Goal: Feedback & Contribution: Contribute content

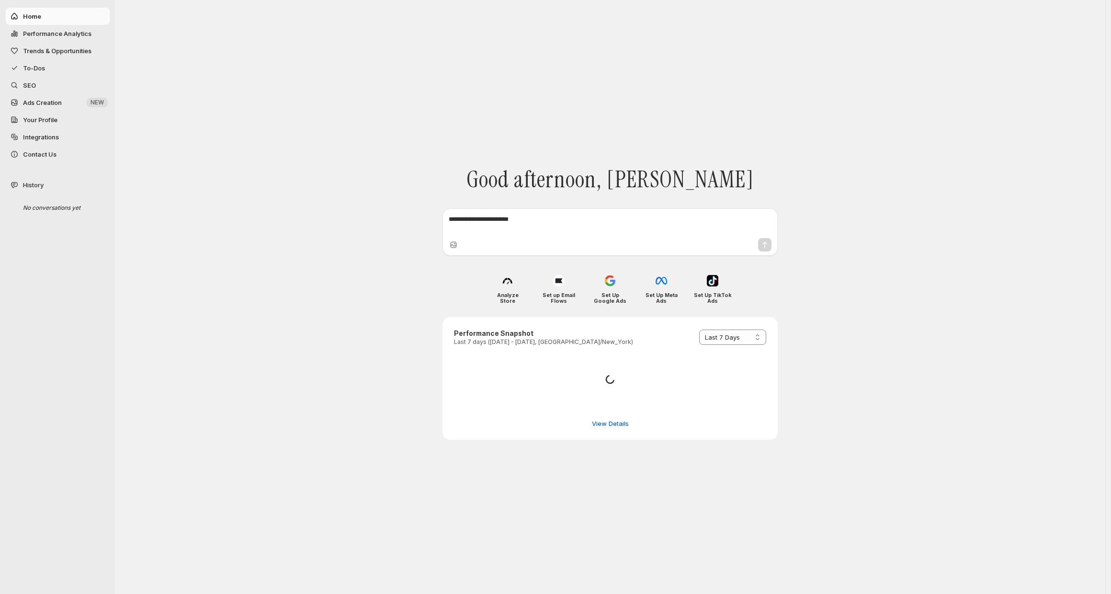
select select "*********"
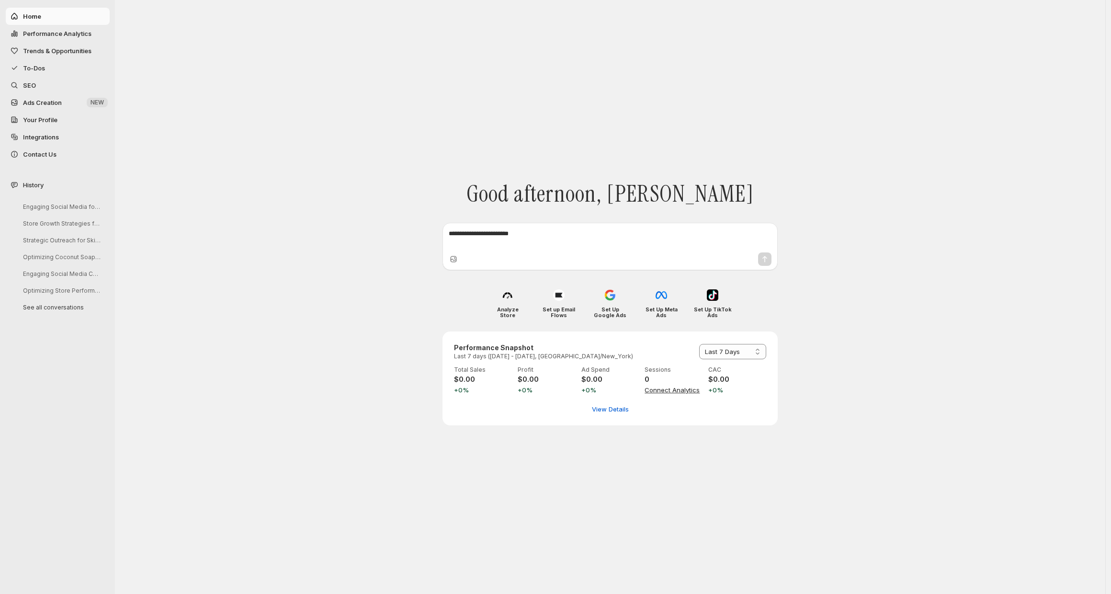
click at [549, 237] on textarea at bounding box center [610, 238] width 323 height 19
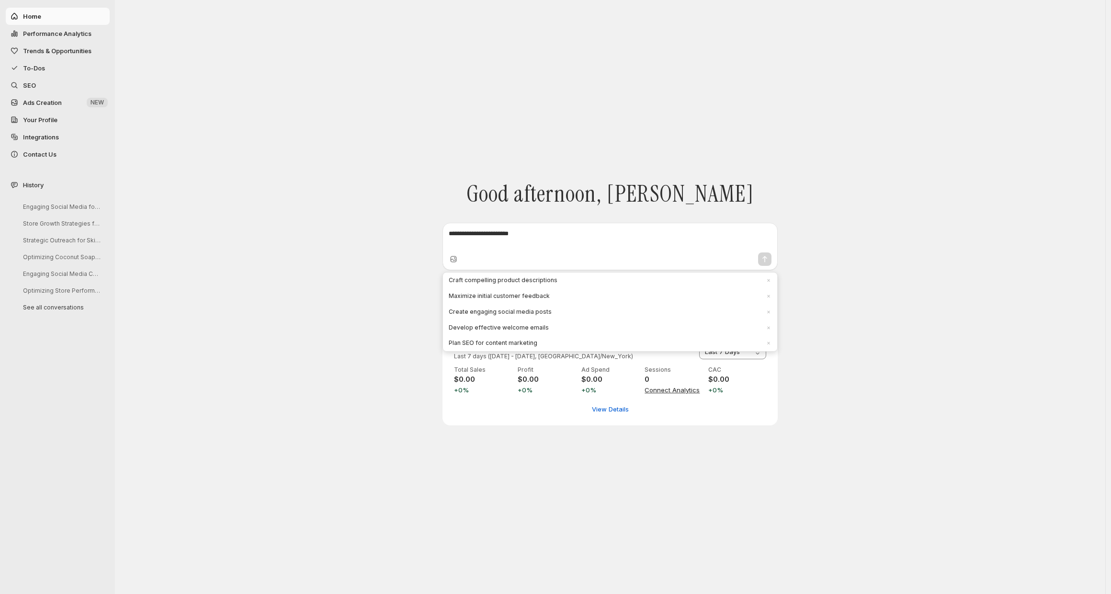
click at [517, 246] on textarea at bounding box center [610, 238] width 323 height 19
click at [62, 103] on span "Ads Creation" at bounding box center [54, 103] width 62 height 10
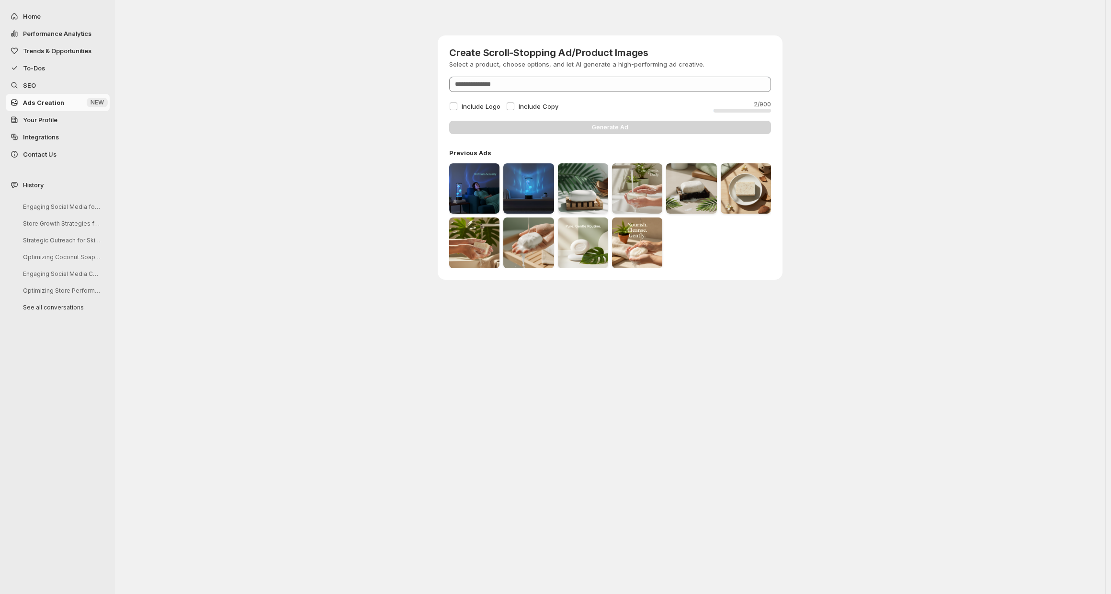
click at [25, 23] on button "Home" at bounding box center [58, 16] width 104 height 17
select select "*********"
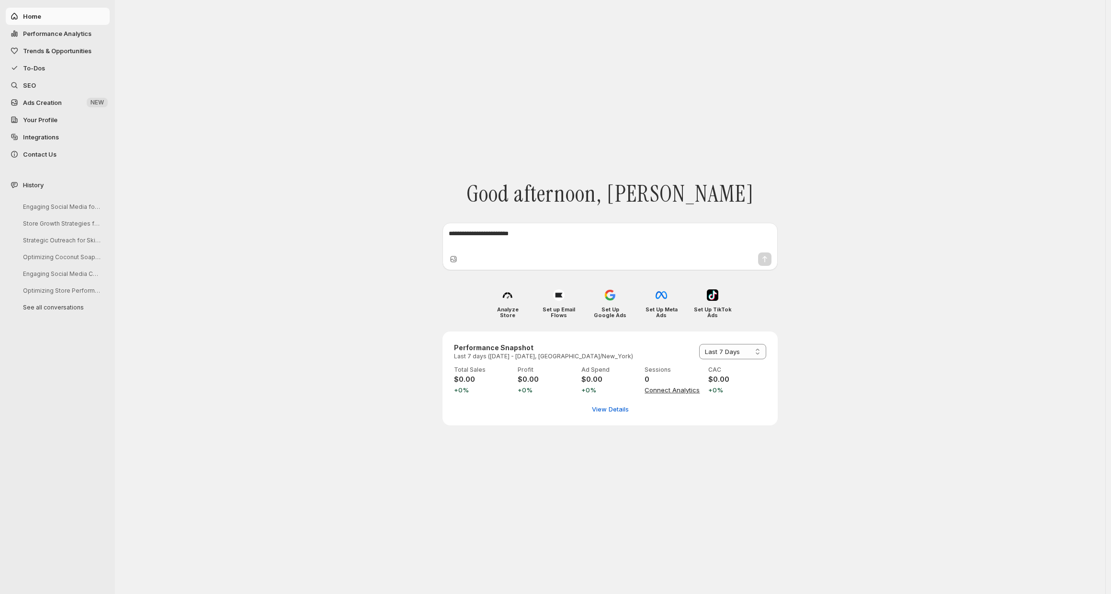
click at [512, 245] on textarea at bounding box center [610, 238] width 323 height 19
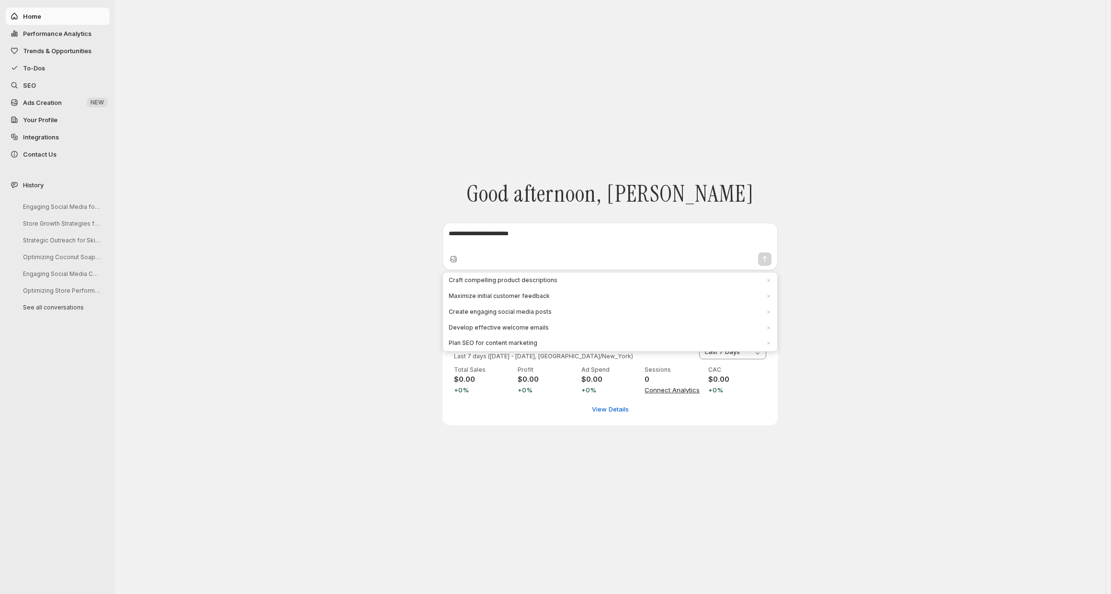
click at [516, 239] on textarea at bounding box center [610, 238] width 323 height 19
click at [570, 233] on textarea at bounding box center [610, 238] width 323 height 19
click at [571, 231] on textarea at bounding box center [610, 238] width 323 height 19
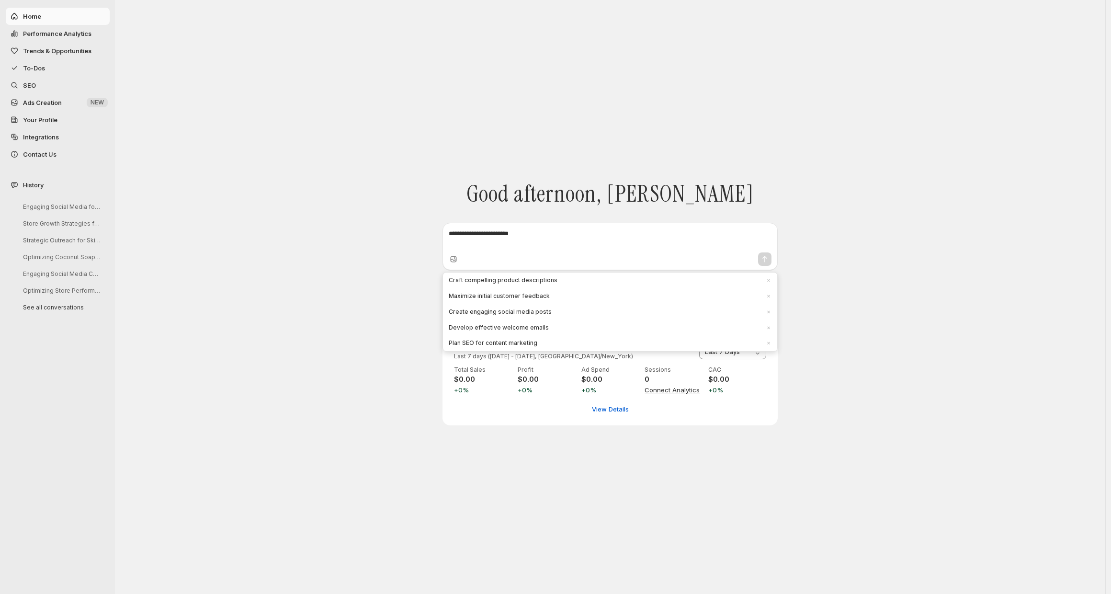
click at [571, 231] on textarea at bounding box center [610, 238] width 323 height 19
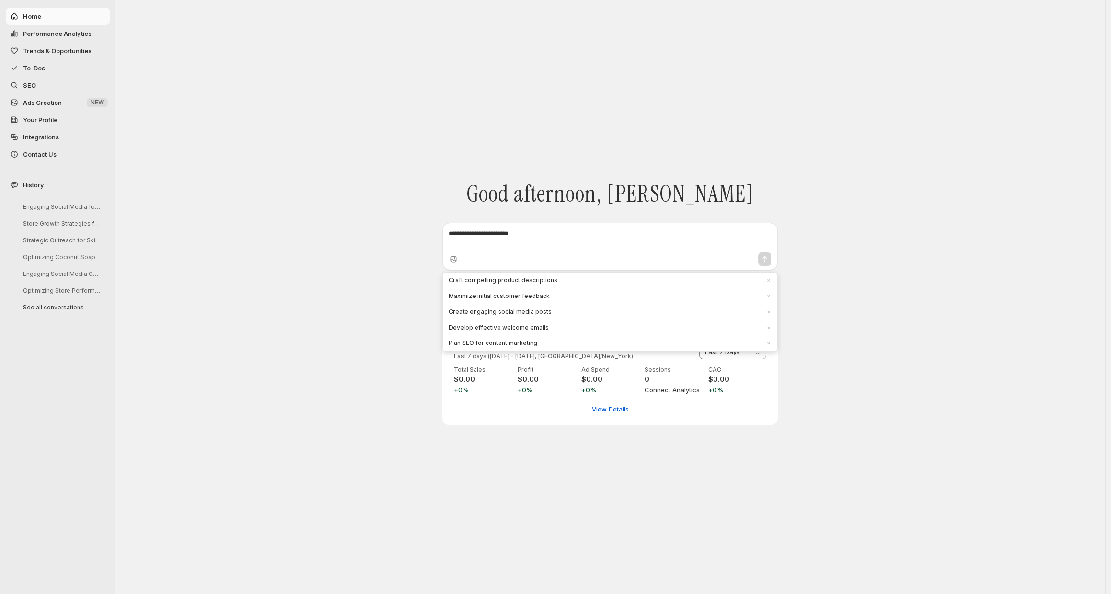
click at [571, 233] on textarea at bounding box center [610, 238] width 323 height 19
click at [561, 233] on textarea at bounding box center [610, 238] width 323 height 19
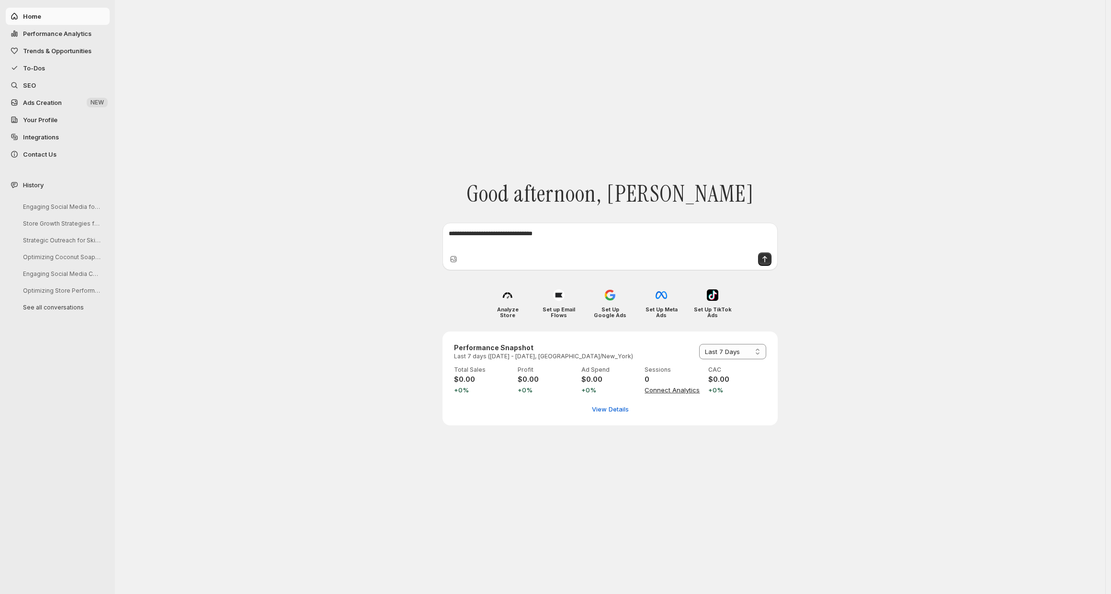
type textarea "**********"
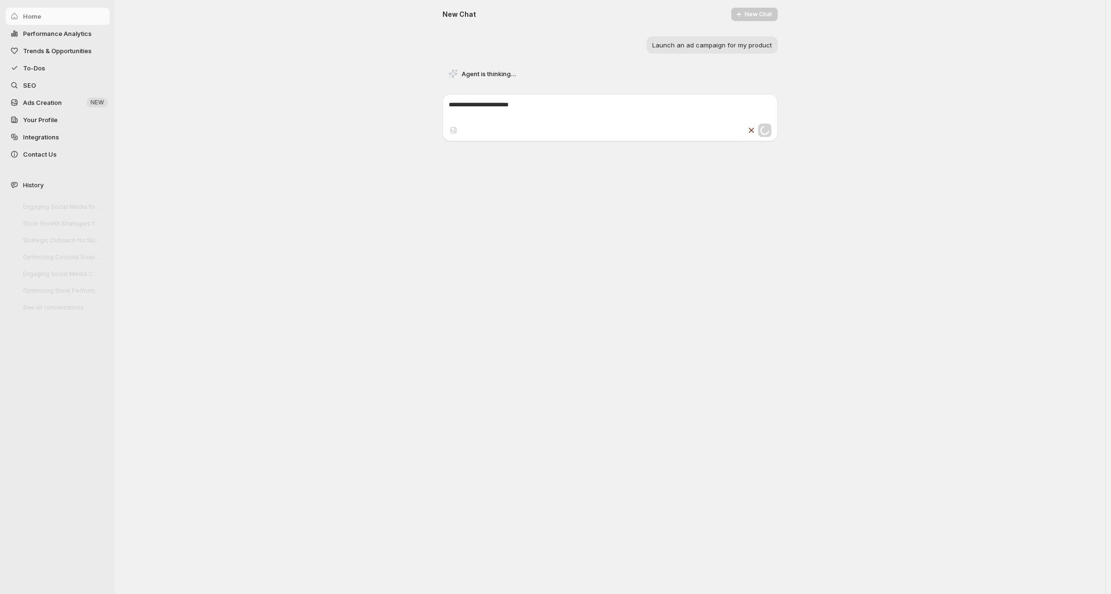
click at [892, 85] on div "New Chat New Chat Launch an ad campaign for my product Agent is thinking..." at bounding box center [610, 45] width 575 height 90
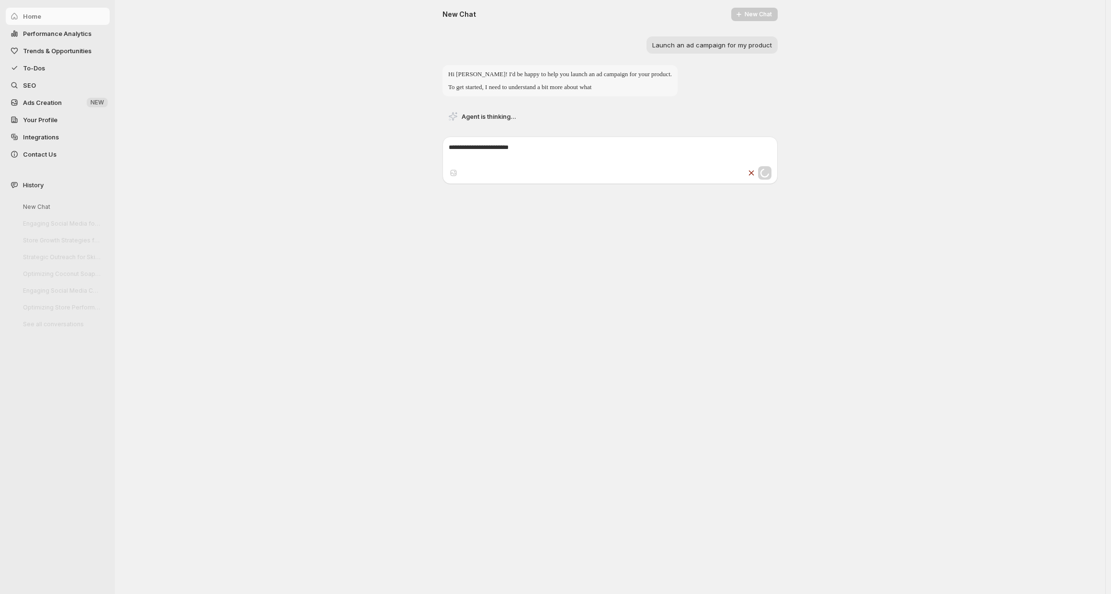
click at [857, 92] on div "New Chat New Chat Launch an ad campaign for my product Hi [PERSON_NAME]! I'd be…" at bounding box center [610, 66] width 575 height 133
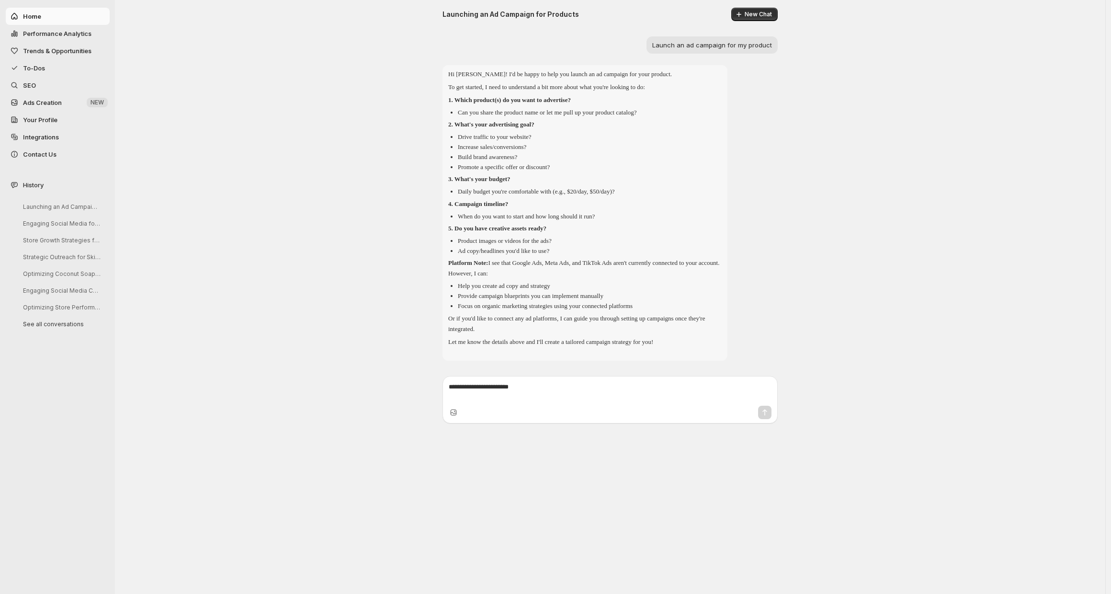
click at [58, 102] on span "Ads Creation" at bounding box center [42, 103] width 39 height 8
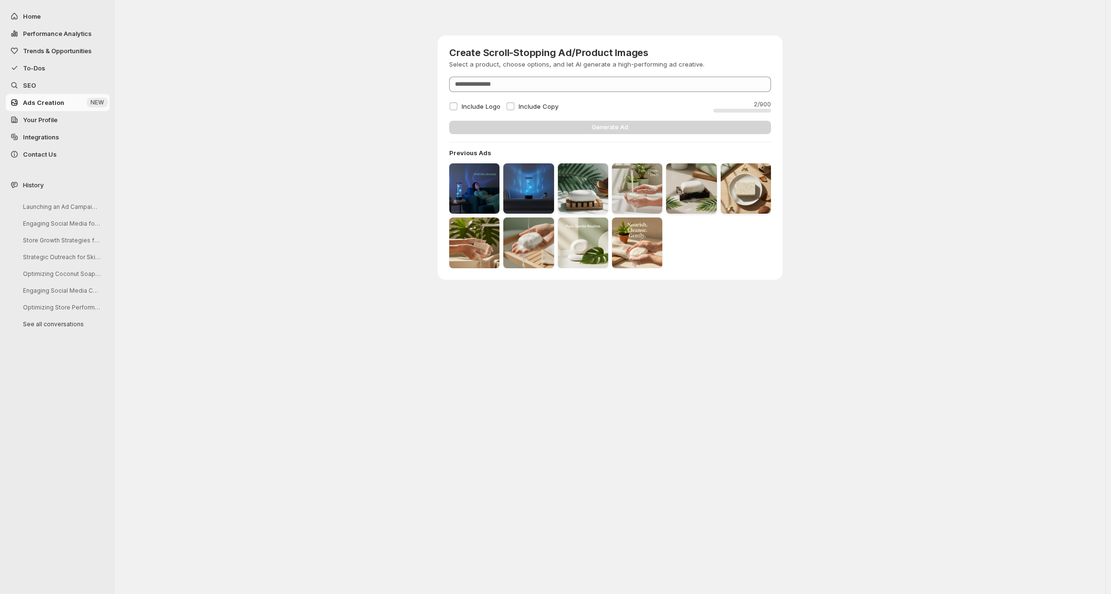
click at [52, 16] on span "Home" at bounding box center [65, 16] width 85 height 10
select select "*********"
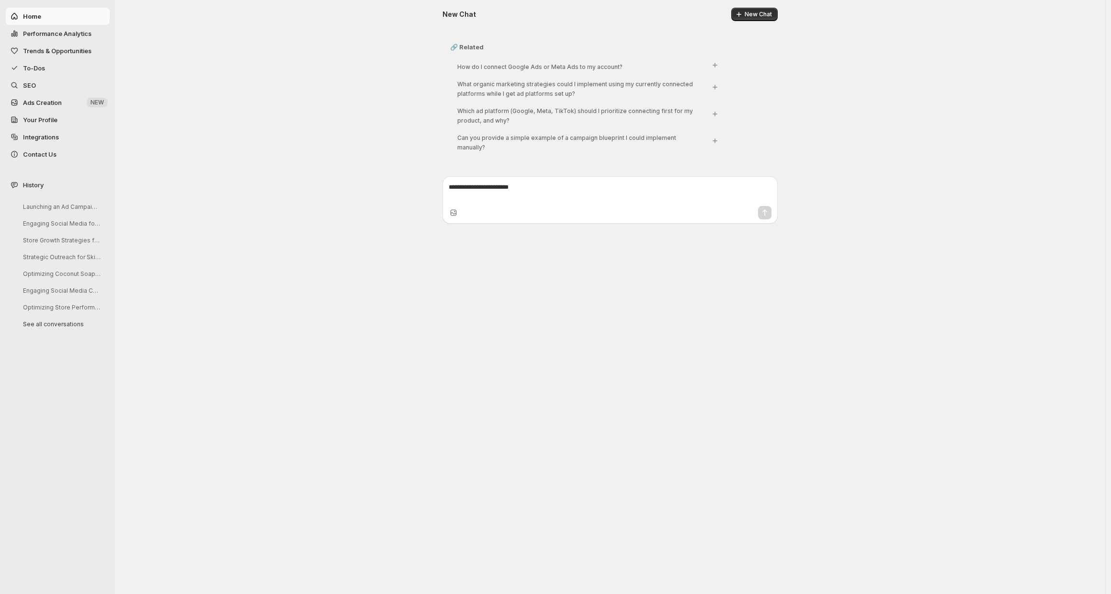
click at [73, 29] on span "Performance Analytics" at bounding box center [65, 34] width 85 height 10
select select "**********"
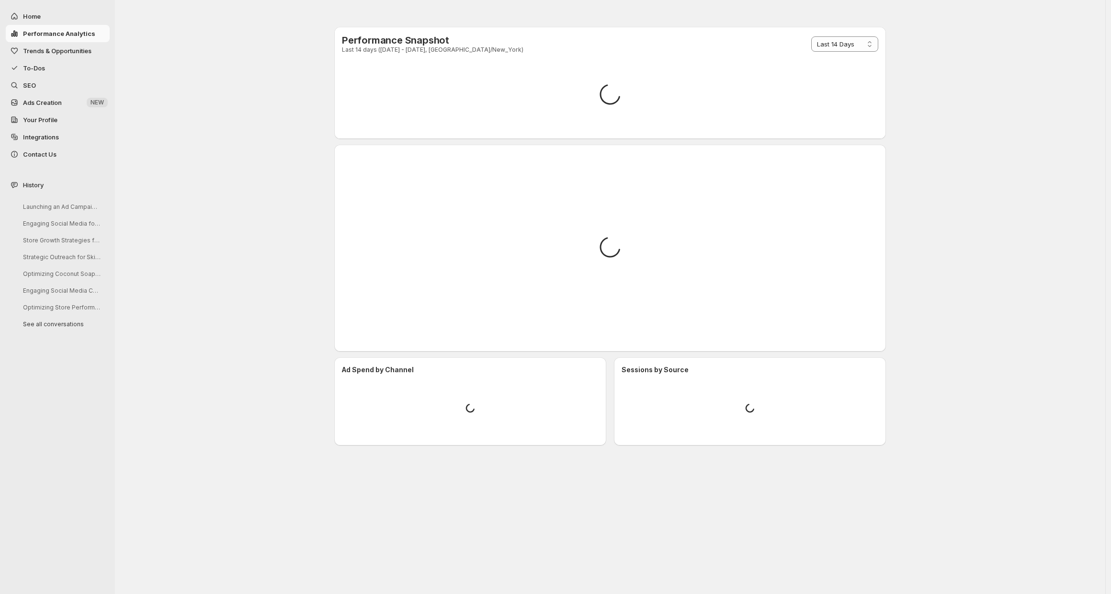
click at [82, 17] on span "Home" at bounding box center [65, 16] width 85 height 10
select select "**********"
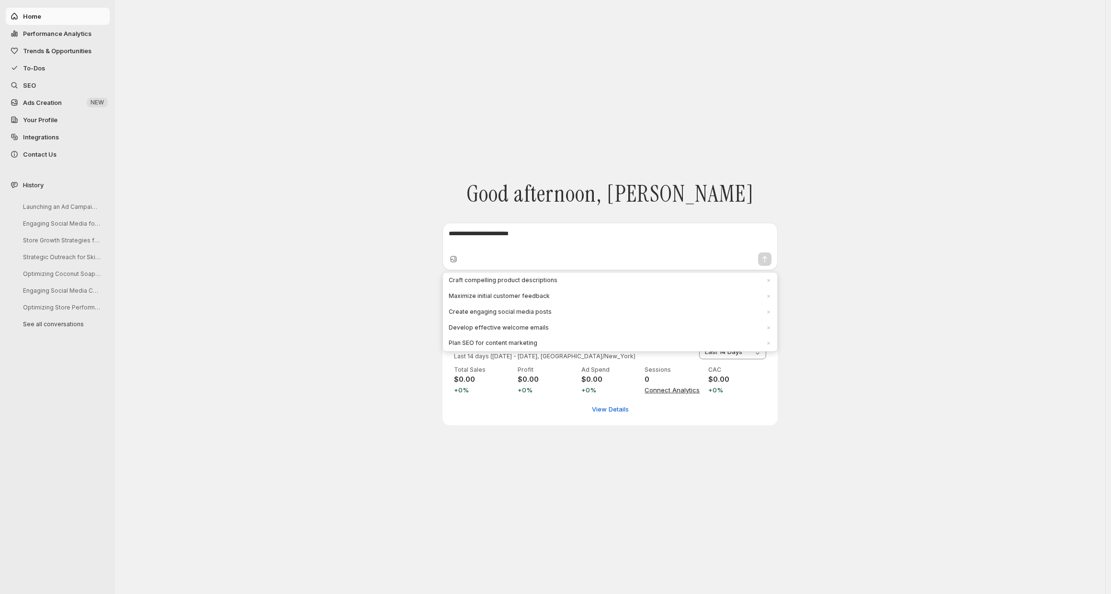
click at [81, 56] on button "Trends & Opportunities" at bounding box center [58, 50] width 104 height 17
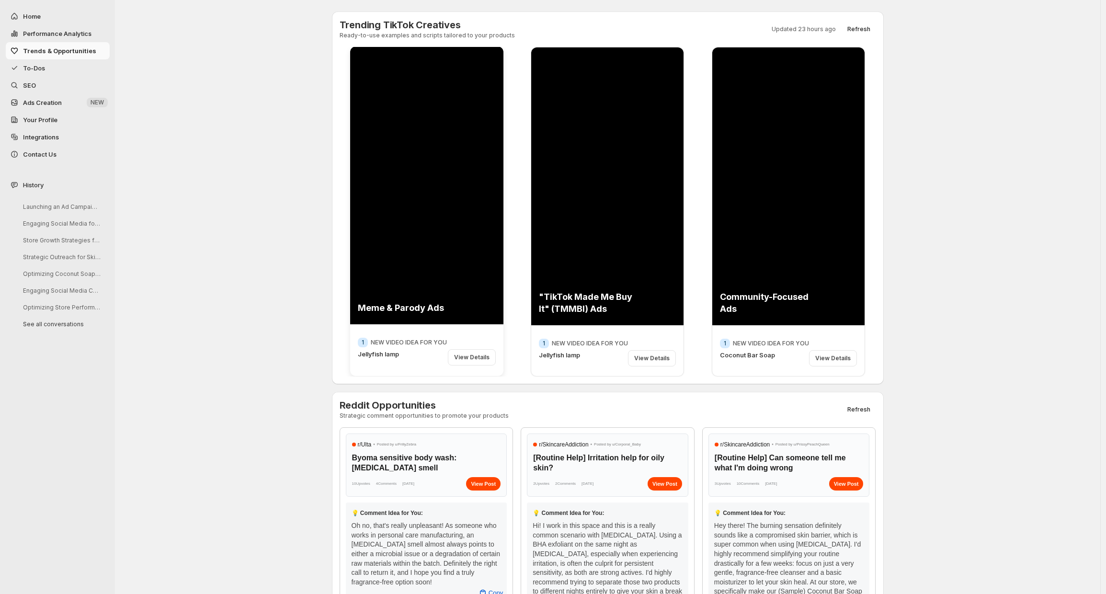
click at [483, 359] on div "View Details" at bounding box center [472, 357] width 48 height 16
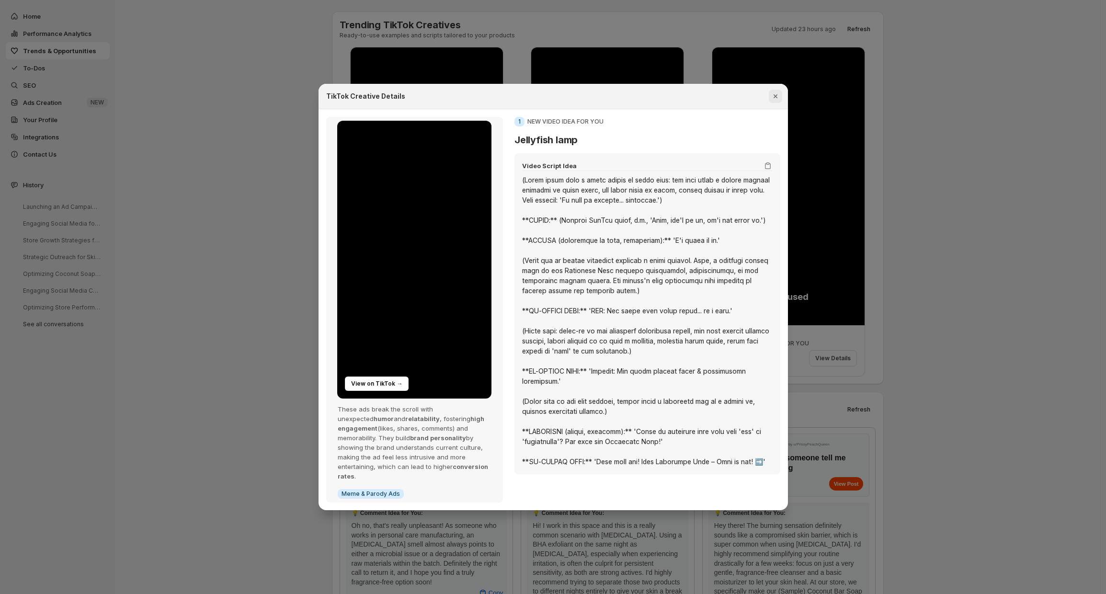
click at [772, 101] on icon "Close" at bounding box center [776, 97] width 10 height 10
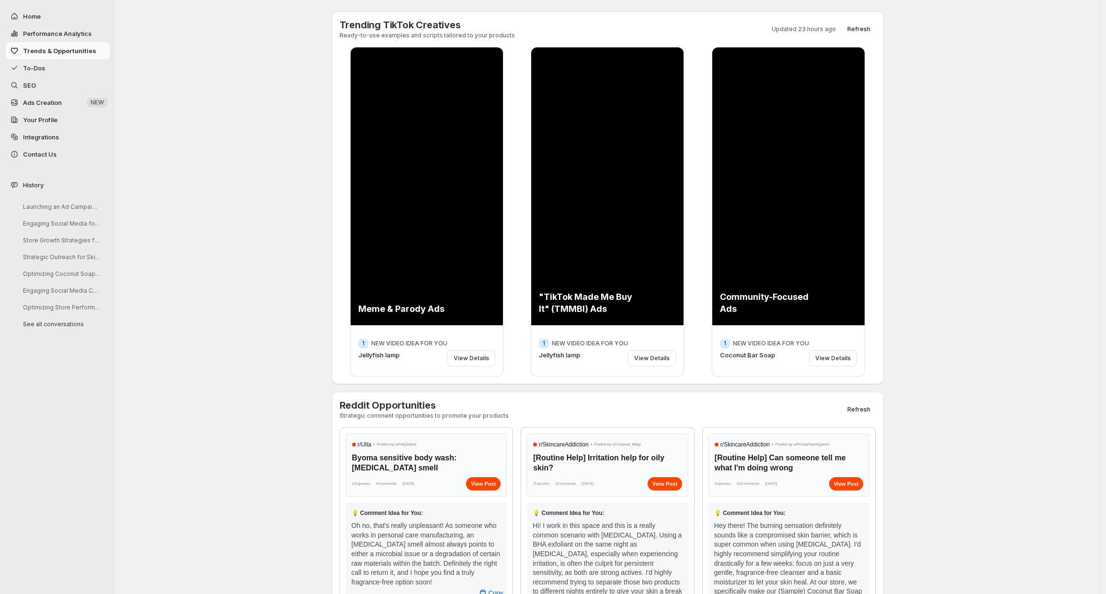
click at [977, 109] on div "Trending TikTok Creatives Ready-to-use examples and scripts tailored to your pr…" at bounding box center [607, 351] width 985 height 703
click at [48, 88] on span "SEO" at bounding box center [65, 85] width 85 height 10
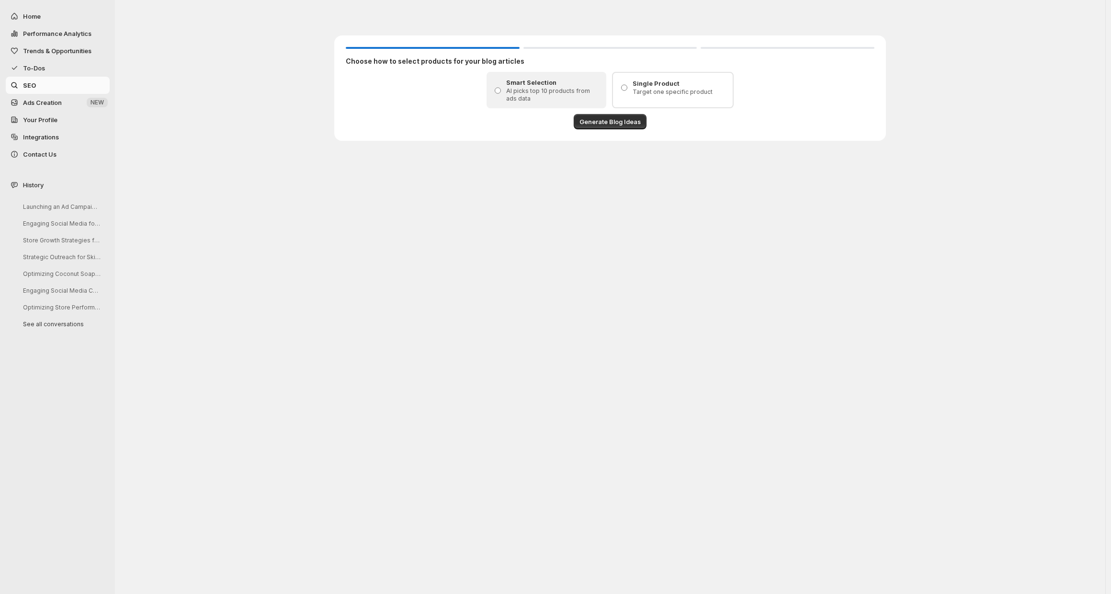
click at [659, 294] on div "Choose how to select products for your blog articles Smart Selection AI picks t…" at bounding box center [610, 297] width 991 height 594
click at [573, 296] on div "Choose how to select products for your blog articles Smart Selection AI picks t…" at bounding box center [610, 297] width 991 height 594
click at [674, 167] on div "Choose how to select products for your blog articles Smart Selection AI picks t…" at bounding box center [610, 297] width 991 height 594
click at [640, 225] on div "Choose how to select products for your blog articles Smart Selection AI picks t…" at bounding box center [610, 297] width 991 height 594
click at [913, 148] on div "Choose how to select products for your blog articles Smart Selection AI picks t…" at bounding box center [610, 76] width 991 height 152
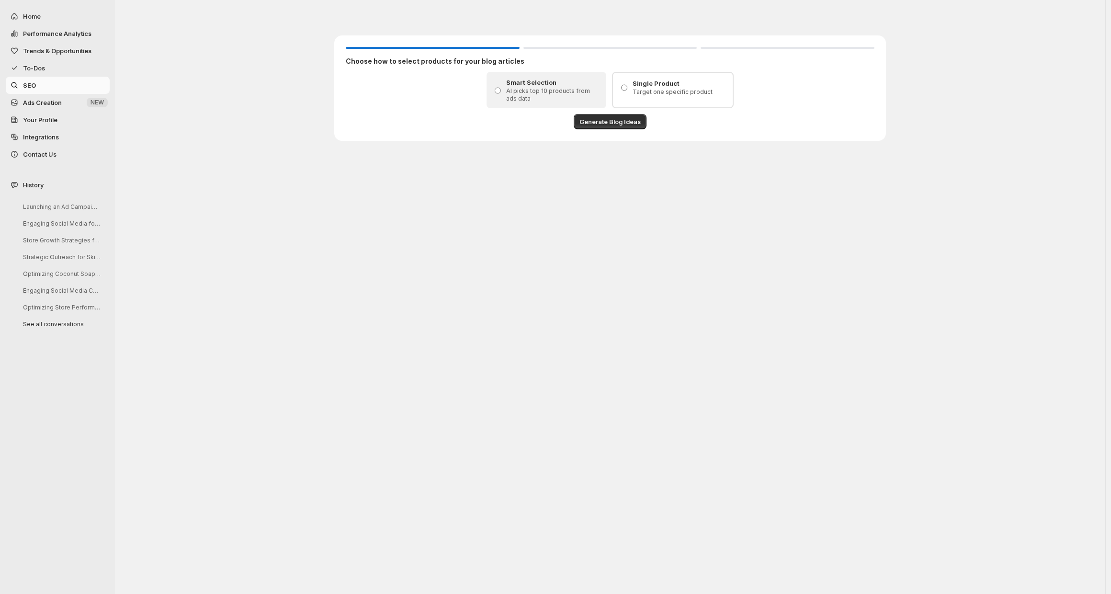
click at [985, 114] on div "Choose how to select products for your blog articles Smart Selection AI picks t…" at bounding box center [610, 76] width 991 height 152
click at [615, 125] on span "Generate Blog Ideas" at bounding box center [610, 122] width 61 height 10
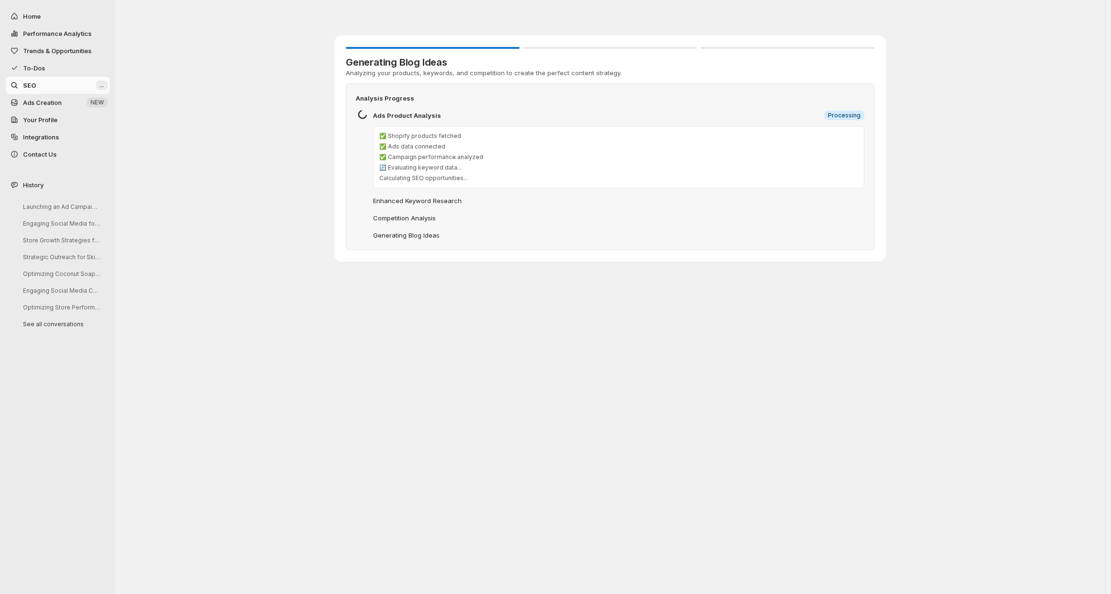
click at [954, 180] on div "Generating Blog Ideas Analyzing your products, keywords, and competition to cre…" at bounding box center [610, 136] width 991 height 273
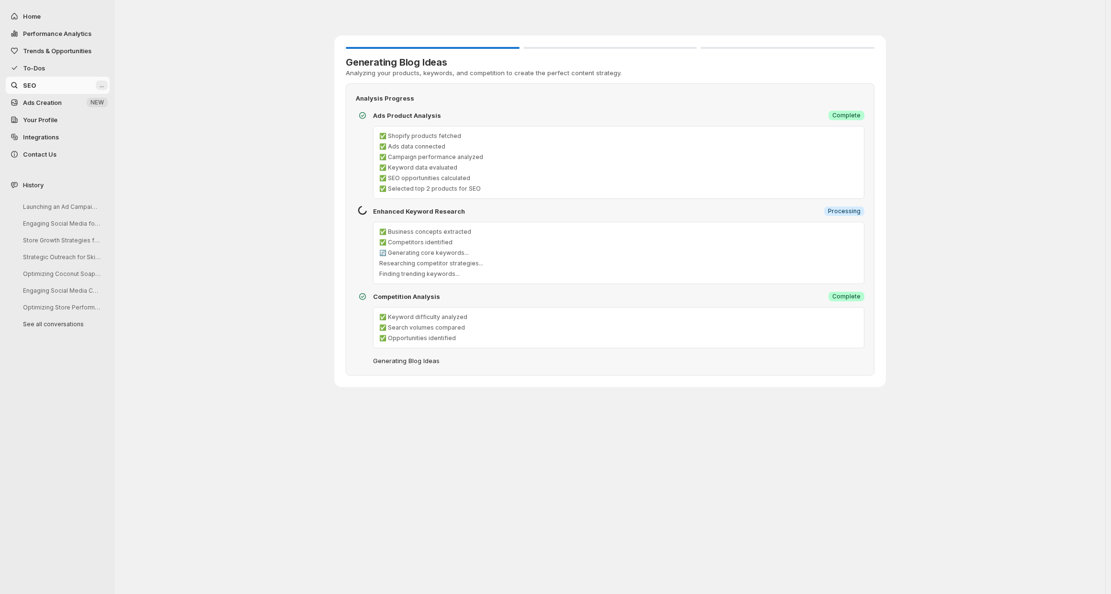
click at [957, 188] on div "Generating Blog Ideas Analyzing your products, keywords, and competition to cre…" at bounding box center [610, 199] width 991 height 399
click at [960, 191] on div "Generating Blog Ideas Analyzing your products, keywords, and competition to cre…" at bounding box center [610, 199] width 991 height 399
click at [960, 192] on div "Generating Blog Ideas Analyzing your products, keywords, and competition to cre…" at bounding box center [610, 199] width 991 height 399
click at [961, 193] on div "Generating Blog Ideas Analyzing your products, keywords, and competition to cre…" at bounding box center [610, 199] width 991 height 399
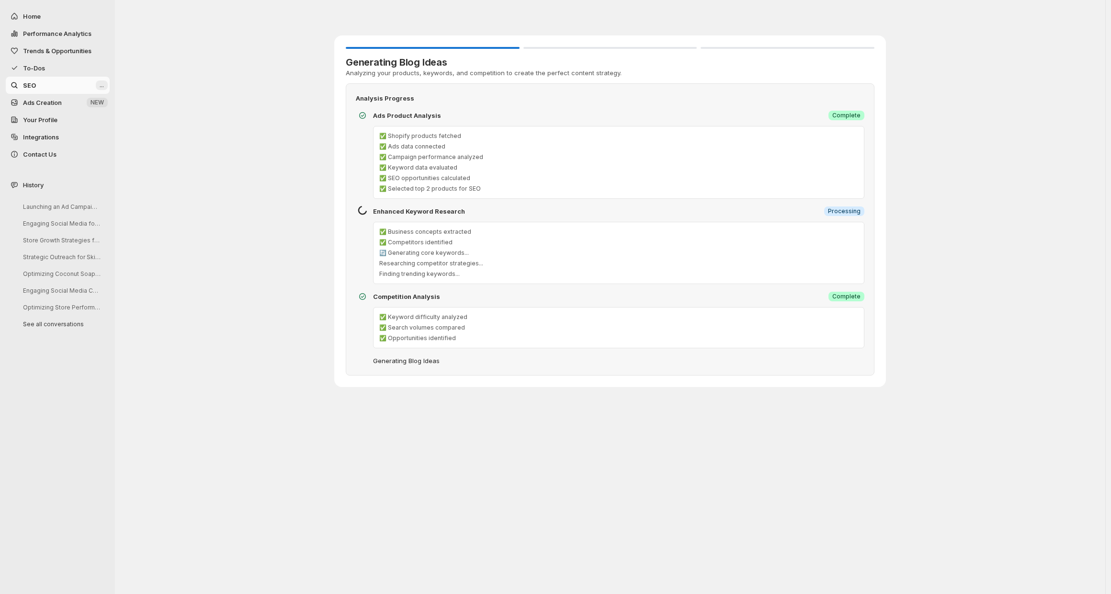
click at [953, 177] on div "Generating Blog Ideas Analyzing your products, keywords, and competition to cre…" at bounding box center [610, 199] width 991 height 399
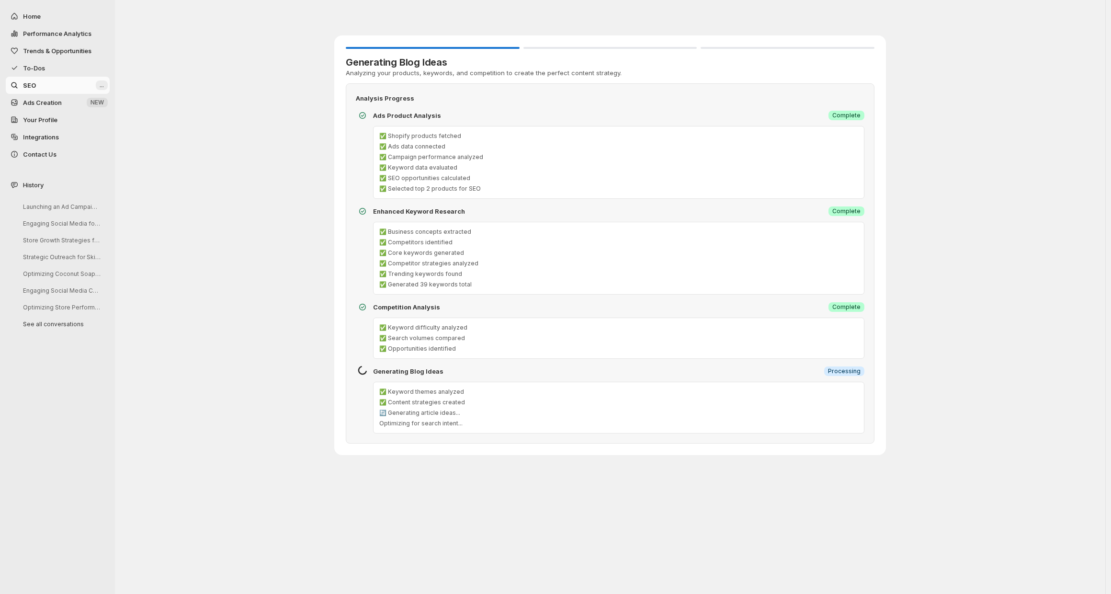
click at [917, 188] on div "Generating Blog Ideas Analyzing your products, keywords, and competition to cre…" at bounding box center [610, 233] width 991 height 467
click at [937, 182] on div "Generating Blog Ideas Analyzing your products, keywords, and competition to cre…" at bounding box center [610, 233] width 991 height 467
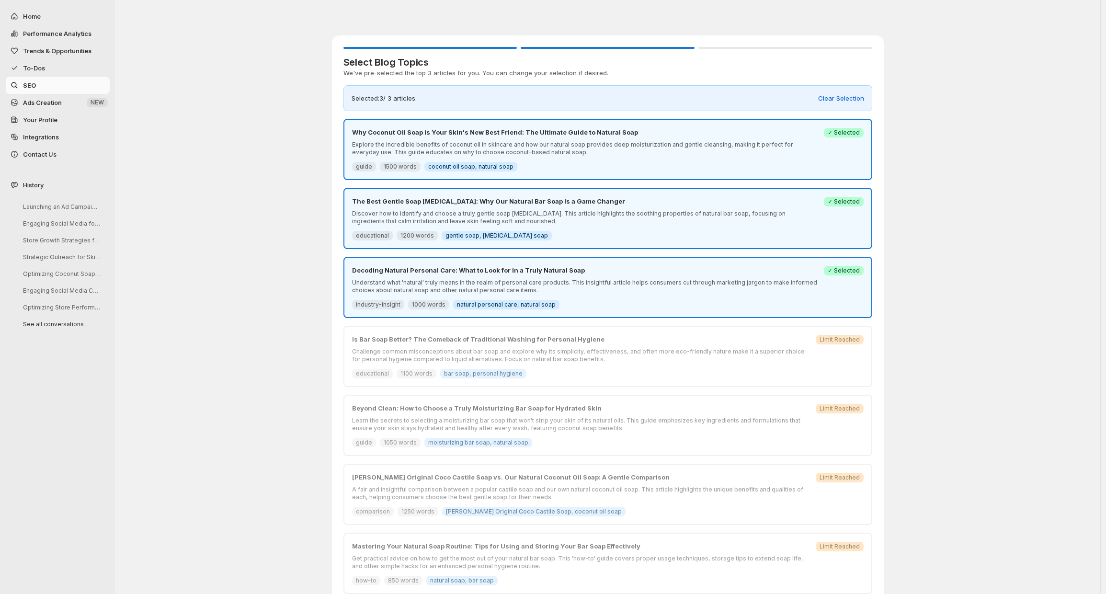
click at [842, 291] on div "Decoding Natural Personal Care: What to Look for in a Truly Natural Soap Unders…" at bounding box center [608, 287] width 512 height 44
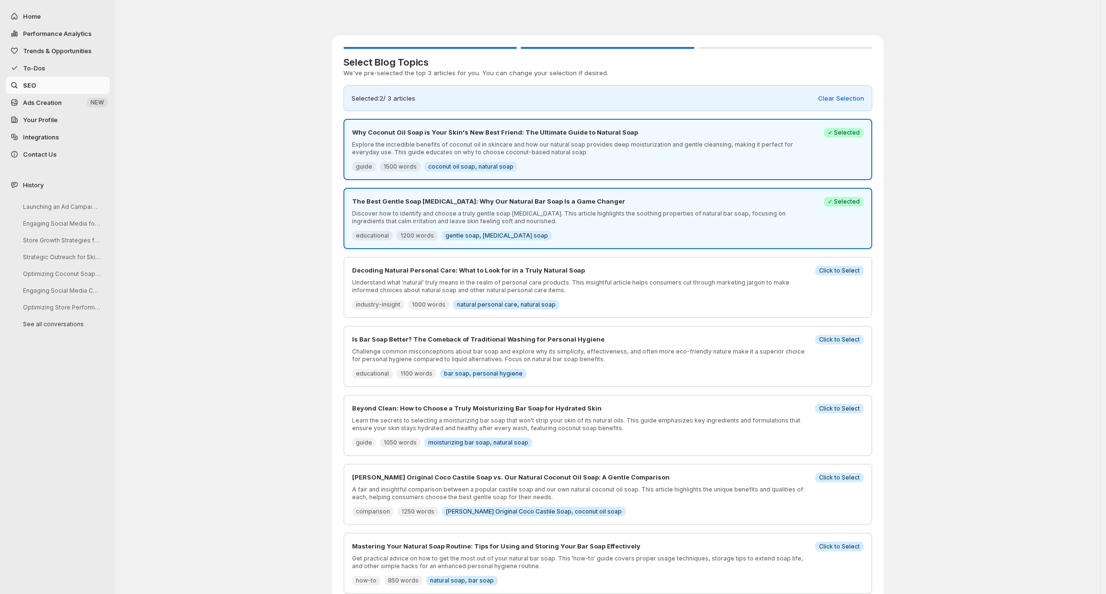
click at [839, 213] on div "The Best Gentle Soap [MEDICAL_DATA]: Why Our Natural Bar Soap Is a Game Changer…" at bounding box center [608, 218] width 512 height 44
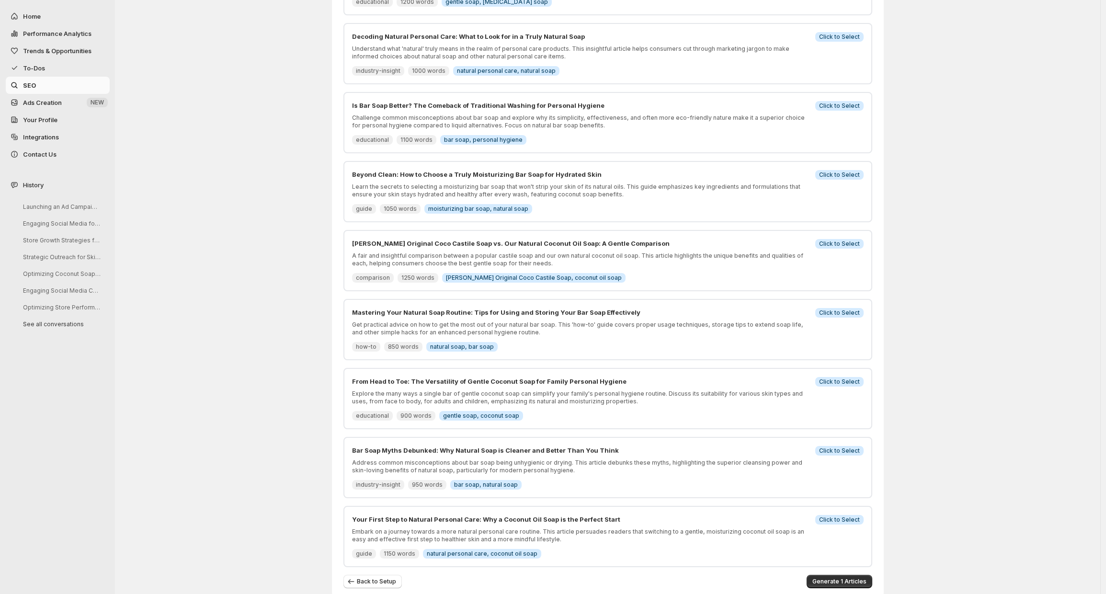
scroll to position [251, 0]
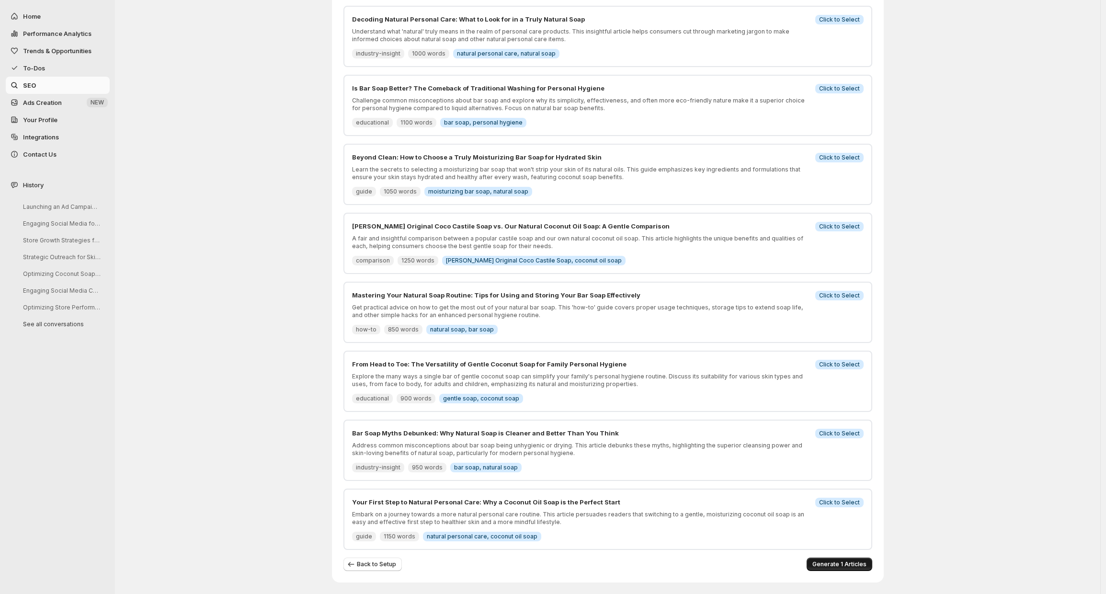
click at [851, 561] on span "Generate 1 Articles" at bounding box center [839, 565] width 54 height 8
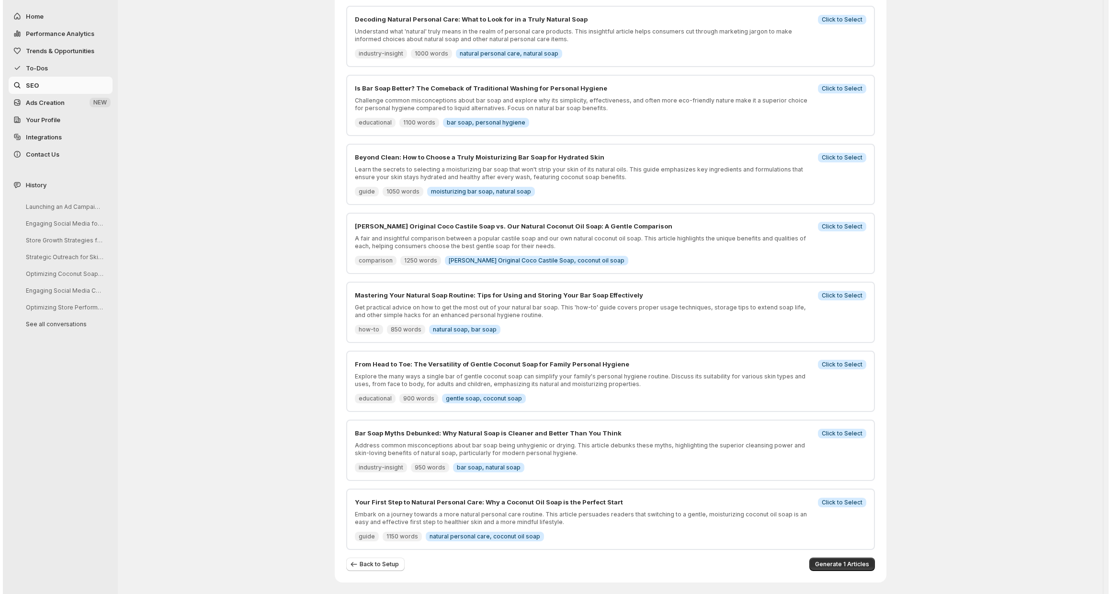
scroll to position [0, 0]
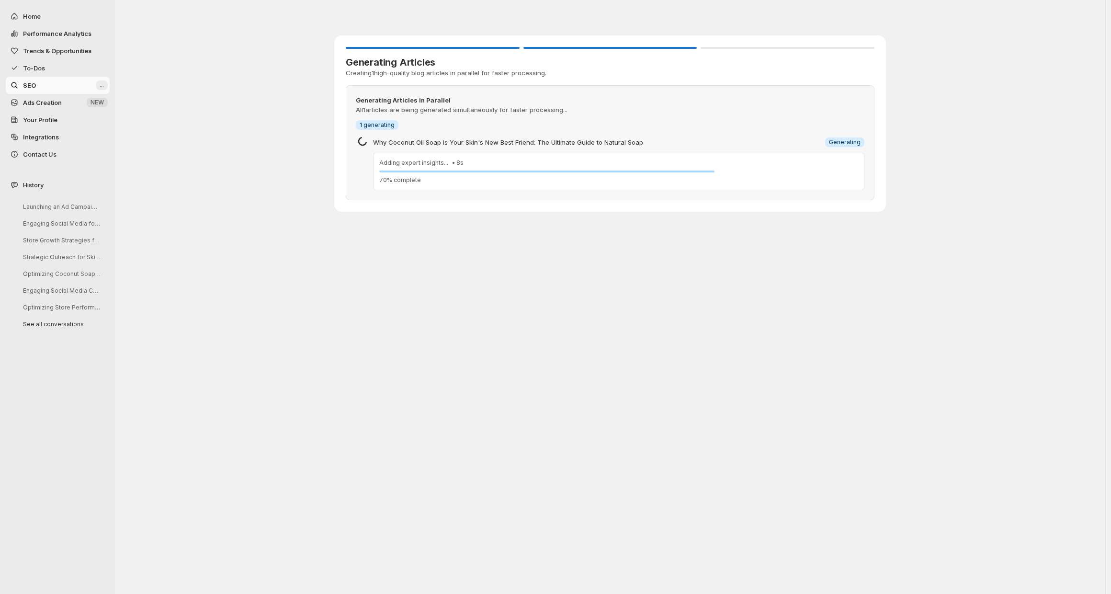
click at [940, 162] on div "Generating Articles Creating 1 high-quality blog articles in parallel for faste…" at bounding box center [610, 111] width 991 height 223
click at [940, 163] on div "Generating Articles Creating 1 high-quality blog articles in parallel for faste…" at bounding box center [610, 111] width 991 height 223
click at [939, 161] on div "Generating Articles Creating 1 high-quality blog articles in parallel for faste…" at bounding box center [610, 111] width 991 height 223
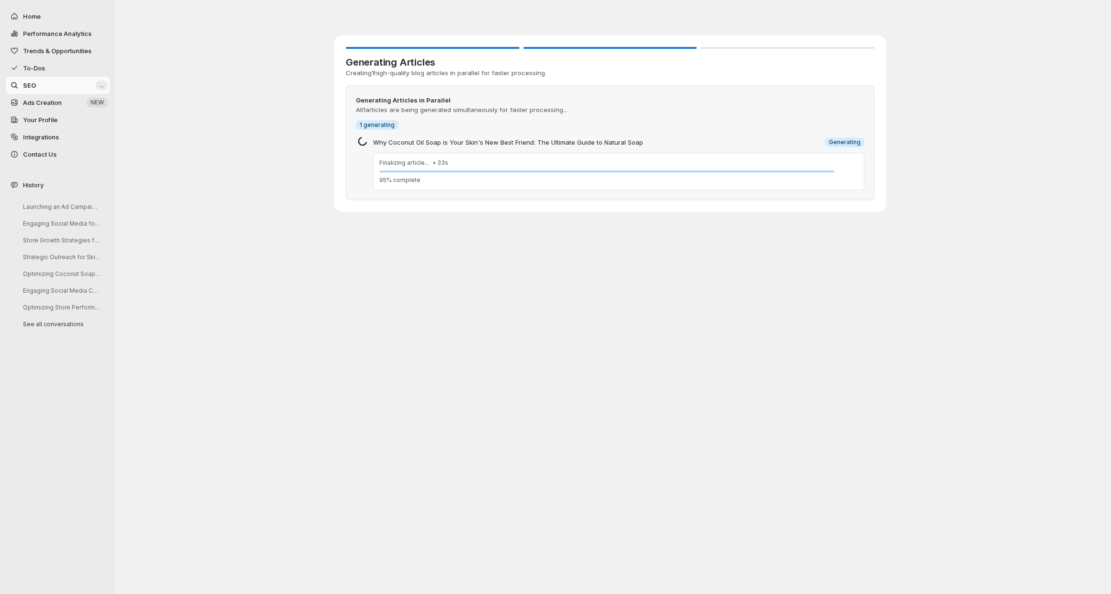
click at [950, 131] on div "Generating Articles Creating 1 high-quality blog articles in parallel for faste…" at bounding box center [610, 111] width 991 height 223
click at [940, 143] on div "Generating Articles Creating 1 high-quality blog articles in parallel for faste…" at bounding box center [610, 111] width 991 height 223
click at [939, 149] on div "Generating Articles Creating 1 high-quality blog articles in parallel for faste…" at bounding box center [610, 111] width 991 height 223
click at [792, 168] on div "Finalizing article... • 46 s 95 % complete" at bounding box center [618, 171] width 479 height 25
click at [922, 155] on div "Generating Articles Creating 1 high-quality blog articles in parallel for faste…" at bounding box center [610, 111] width 991 height 223
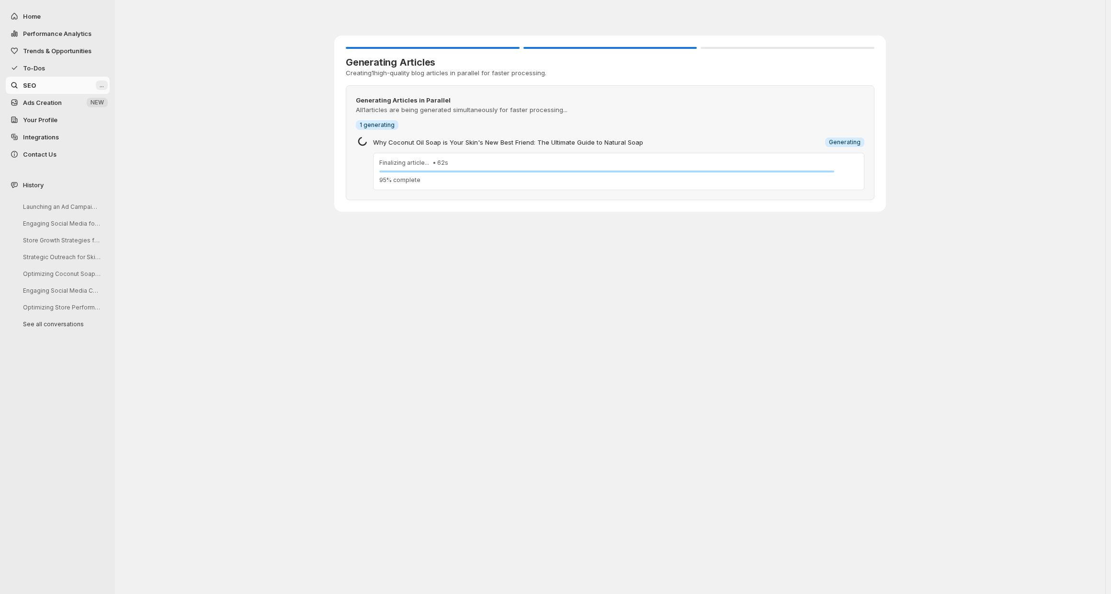
click at [922, 155] on div "Generating Articles Creating 1 high-quality blog articles in parallel for faste…" at bounding box center [610, 111] width 991 height 223
click at [758, 129] on div "Info 1 generating" at bounding box center [610, 125] width 509 height 10
click at [909, 148] on div "Generating Articles Creating 1 high-quality blog articles in parallel for faste…" at bounding box center [610, 111] width 991 height 223
click at [882, 233] on div "Generating Articles Creating 1 high-quality blog articles in parallel for faste…" at bounding box center [610, 297] width 991 height 594
click at [950, 171] on div "Generating Articles Creating 1 high-quality blog articles in parallel for faste…" at bounding box center [610, 111] width 991 height 223
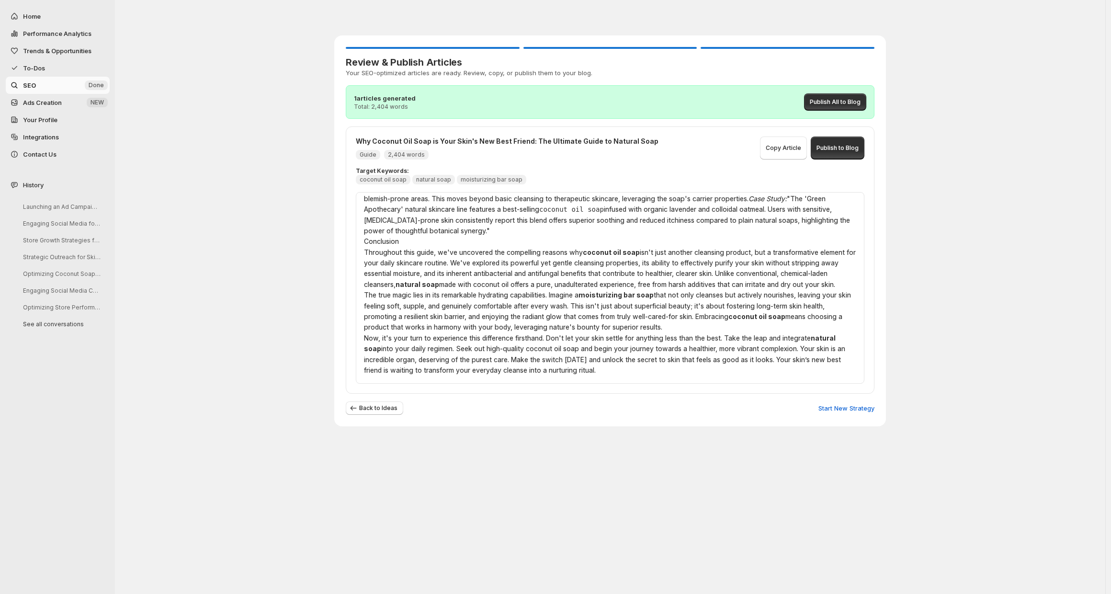
scroll to position [1246, 0]
click at [927, 141] on div "Review & Publish Articles Your SEO-optimized articles are ready. Review, copy, …" at bounding box center [610, 219] width 991 height 438
click at [850, 171] on p "Target Keywords:" at bounding box center [610, 171] width 509 height 8
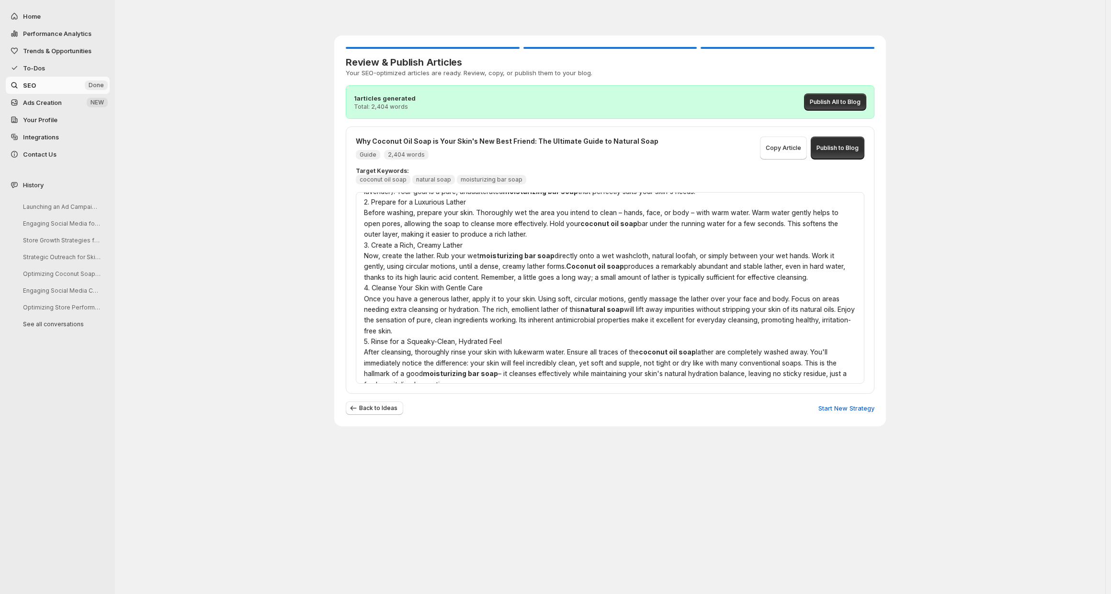
scroll to position [0, 0]
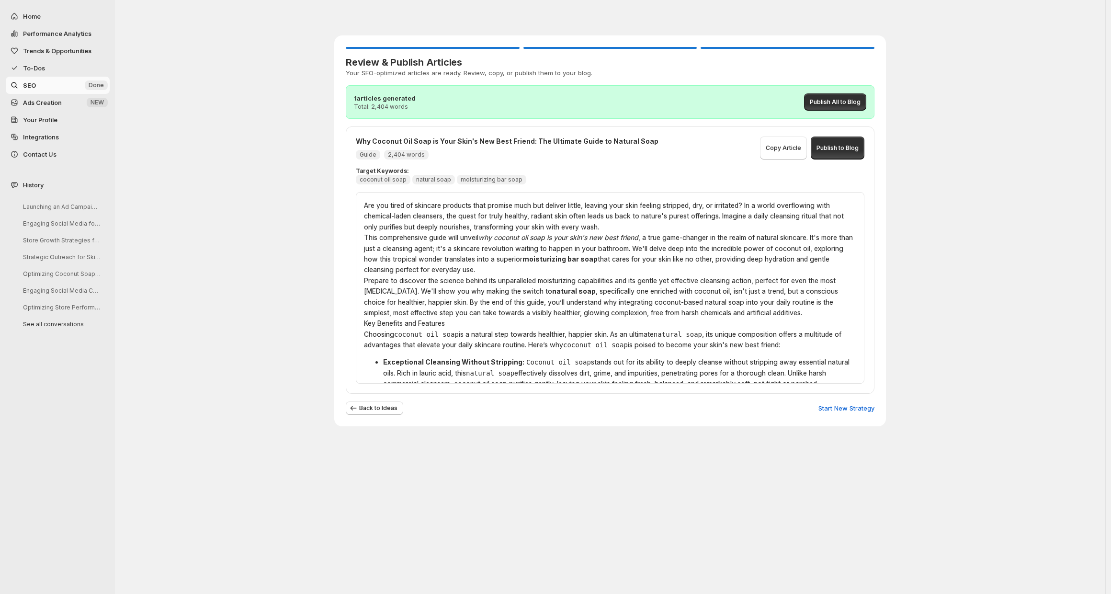
click at [912, 236] on div "Review & Publish Articles Your SEO-optimized articles are ready. Review, copy, …" at bounding box center [610, 219] width 991 height 438
click at [940, 226] on div "Review & Publish Articles Your SEO-optimized articles are ready. Review, copy, …" at bounding box center [610, 219] width 991 height 438
